Goal: Check status

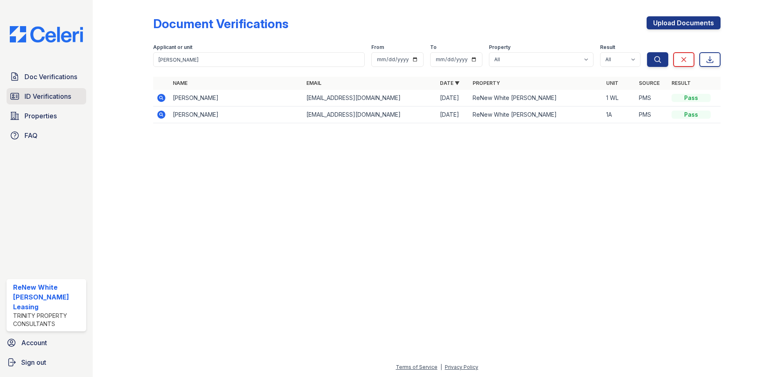
click at [51, 96] on span "ID Verifications" at bounding box center [48, 96] width 47 height 10
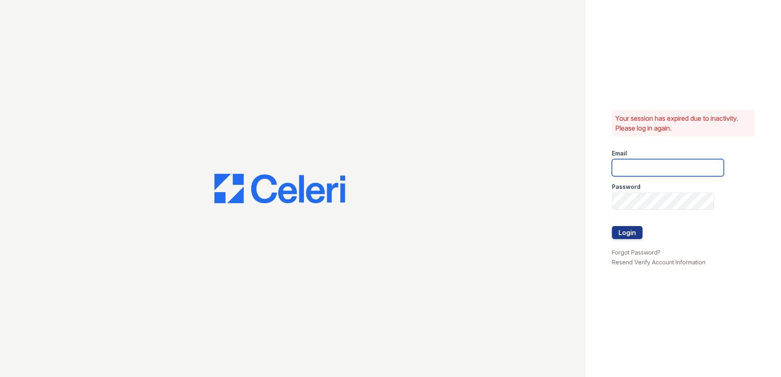
type input "renewwhitemarsh@trinity-pm.com"
click at [629, 228] on button "Login" at bounding box center [627, 232] width 31 height 13
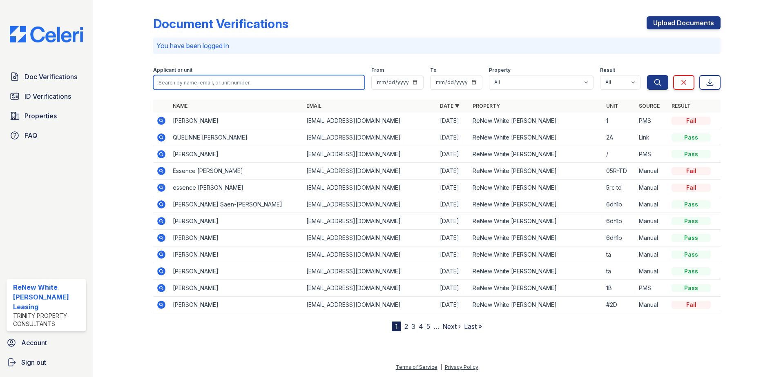
drag, startPoint x: 233, startPoint y: 82, endPoint x: 238, endPoint y: 80, distance: 4.8
click at [233, 82] on input "search" at bounding box center [259, 82] width 212 height 15
type input "[PERSON_NAME]"
click at [647, 75] on button "Search" at bounding box center [657, 82] width 21 height 15
